Goal: Task Accomplishment & Management: Use online tool/utility

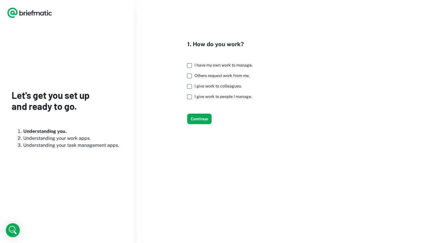
click at [213, 86] on span "I give work to colleagues." at bounding box center [217, 86] width 47 height 5
click at [206, 114] on button "Continue" at bounding box center [199, 119] width 24 height 10
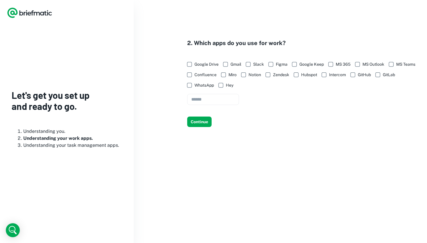
click at [207, 66] on span "Google Drive" at bounding box center [206, 64] width 24 height 6
click at [234, 63] on span "Gmail" at bounding box center [235, 64] width 11 height 6
click at [258, 63] on span "Slack" at bounding box center [258, 64] width 11 height 6
click at [285, 63] on span "Figma" at bounding box center [282, 64] width 12 height 6
click at [312, 63] on span "Google Keep" at bounding box center [311, 64] width 24 height 6
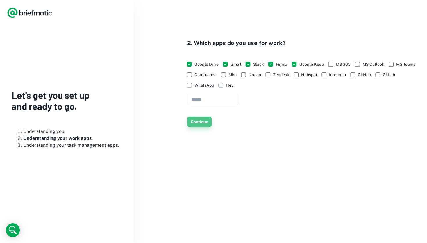
click at [200, 121] on button "Continue" at bounding box center [199, 121] width 24 height 10
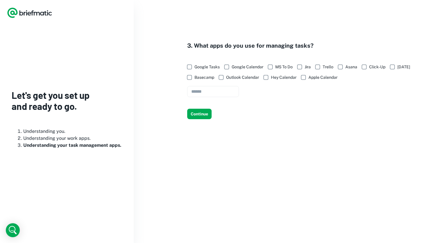
click at [206, 69] on span "Google Tasks" at bounding box center [206, 67] width 25 height 6
click at [252, 66] on span "Google Calendar" at bounding box center [247, 67] width 32 height 6
click at [319, 79] on span "Apple Calendar" at bounding box center [322, 77] width 29 height 6
click at [204, 109] on button "Continue" at bounding box center [199, 114] width 24 height 10
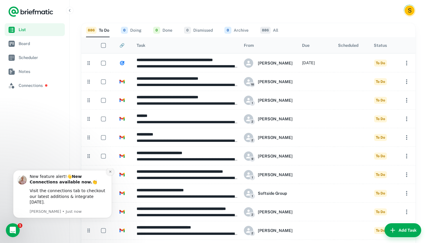
click at [109, 173] on icon "Dismiss notification" at bounding box center [110, 171] width 3 height 3
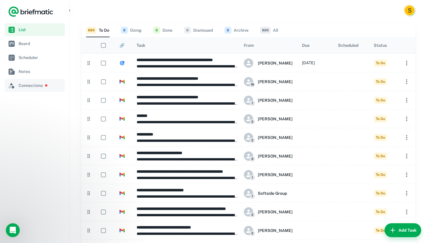
click at [42, 84] on span "Connections" at bounding box center [40, 85] width 42 height 6
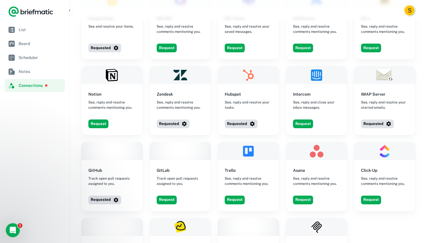
scroll to position [530, 0]
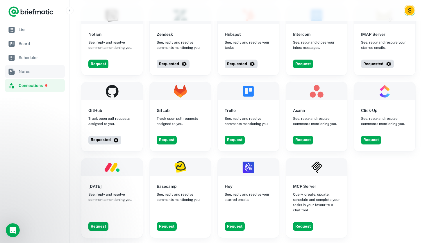
click at [45, 72] on span "Notes" at bounding box center [41, 71] width 44 height 6
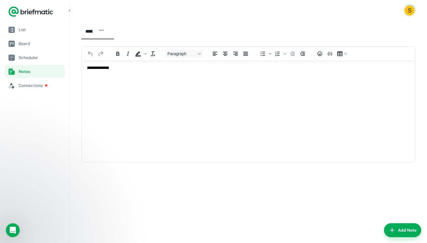
click at [104, 30] on div "****** ​" at bounding box center [92, 31] width 23 height 11
click at [98, 75] on html "**********" at bounding box center [248, 67] width 332 height 15
click at [28, 58] on span "Scheduler" at bounding box center [41, 57] width 44 height 6
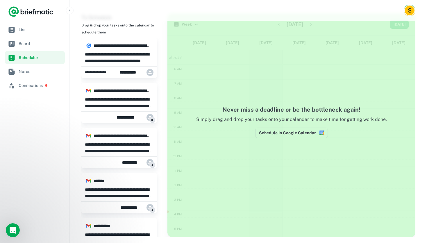
scroll to position [11, 0]
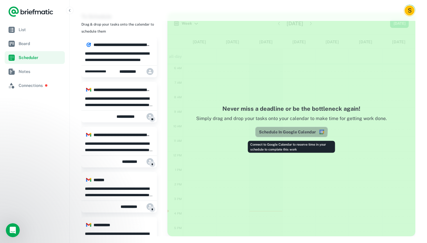
click at [279, 130] on button "Schedule In Google Calendar" at bounding box center [291, 132] width 73 height 10
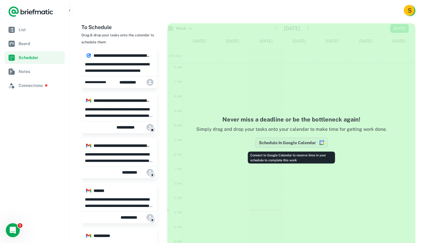
click at [298, 140] on button "Schedule In Google Calendar" at bounding box center [291, 142] width 73 height 10
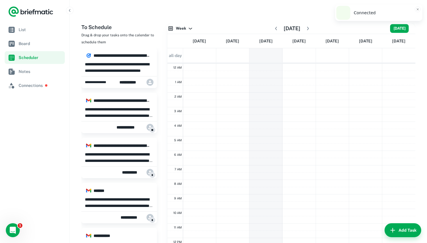
scroll to position [87, 0]
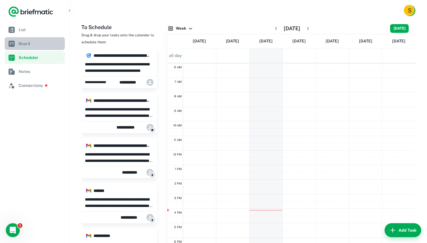
click at [41, 43] on span "Board" at bounding box center [41, 43] width 44 height 6
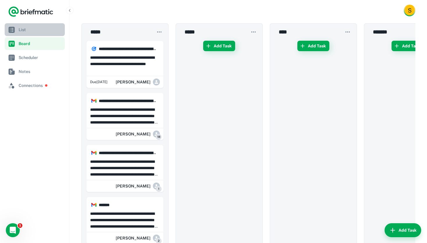
click at [39, 35] on link "List" at bounding box center [35, 29] width 60 height 13
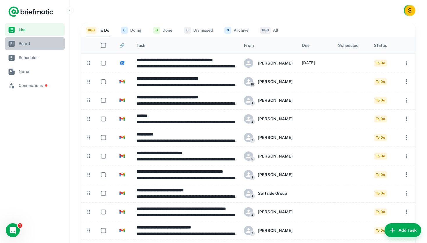
click at [40, 41] on span "Board" at bounding box center [41, 43] width 44 height 6
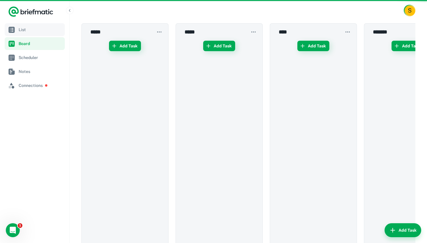
click at [39, 35] on link "List" at bounding box center [35, 29] width 60 height 13
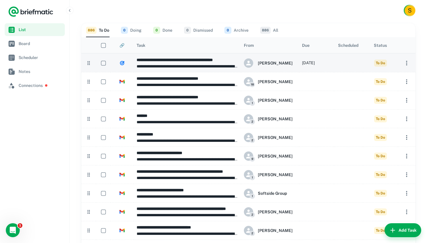
click at [157, 66] on p "**********" at bounding box center [186, 66] width 101 height 6
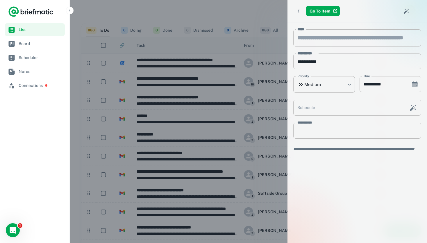
type input "**********"
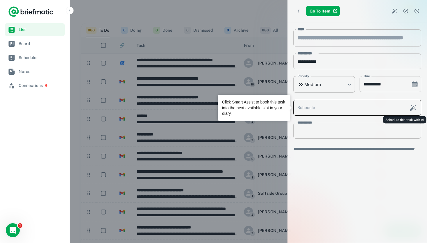
click at [413, 107] on icon "Schedule this task with AI" at bounding box center [412, 107] width 7 height 7
click at [389, 107] on input "Schedule" at bounding box center [349, 108] width 112 height 16
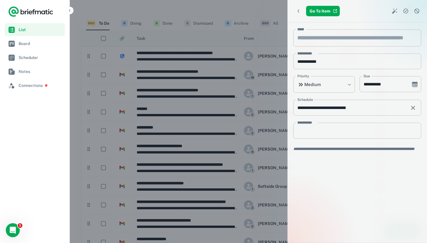
scroll to position [10, 0]
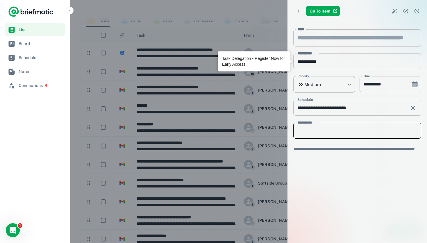
click at [337, 127] on textarea "**********" at bounding box center [357, 130] width 120 height 6
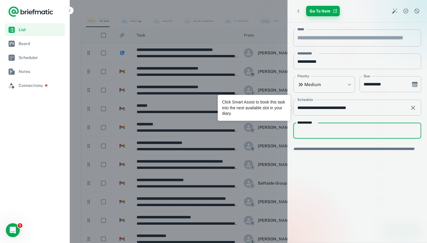
click at [323, 13] on link "Go To Item" at bounding box center [323, 11] width 34 height 10
